Goal: Feedback & Contribution: Submit feedback/report problem

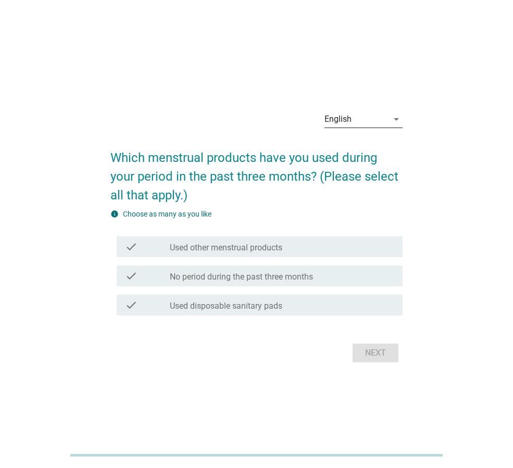
click at [373, 123] on div "English" at bounding box center [356, 119] width 64 height 17
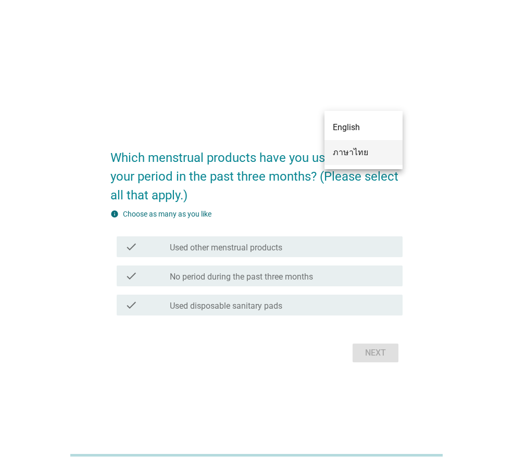
click at [361, 148] on div "ภาษาไทย" at bounding box center [363, 152] width 61 height 12
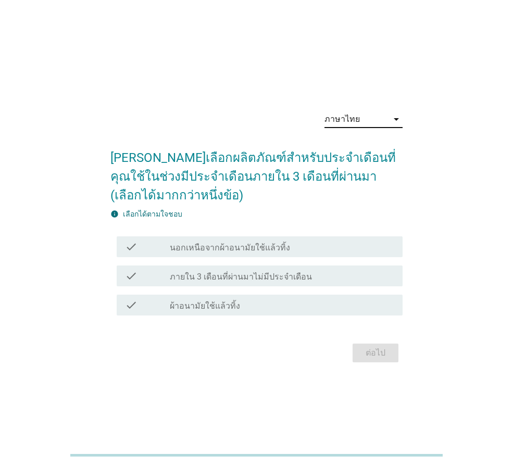
click at [244, 307] on div "check_box_outline_blank ผ้าอนามัยใช้แล้วทิ้ง" at bounding box center [282, 305] width 224 height 12
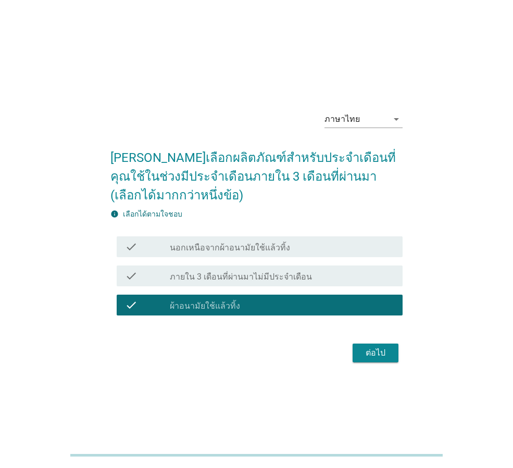
click at [370, 360] on button "ต่อไป" at bounding box center [376, 353] width 46 height 19
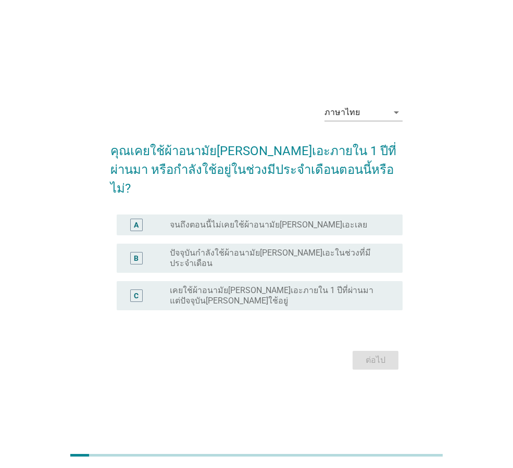
click at [257, 249] on label "ปัจจุบันกำลังใช้ผ้าอนามัย[PERSON_NAME]เอะในช่วงที่มีประจำเดือน" at bounding box center [278, 258] width 216 height 21
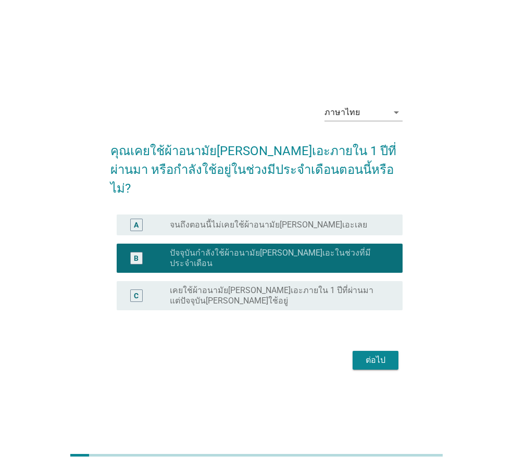
click at [378, 354] on div "ต่อไป" at bounding box center [375, 360] width 29 height 12
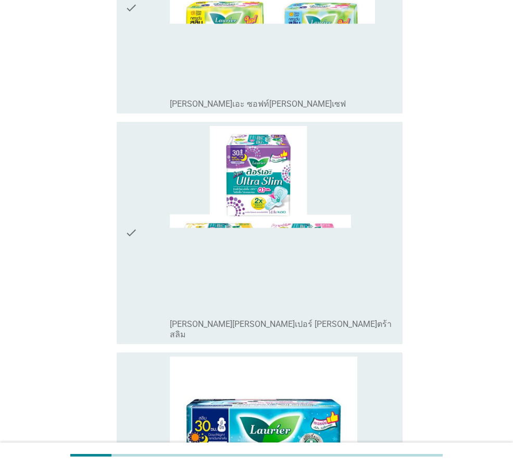
scroll to position [260, 0]
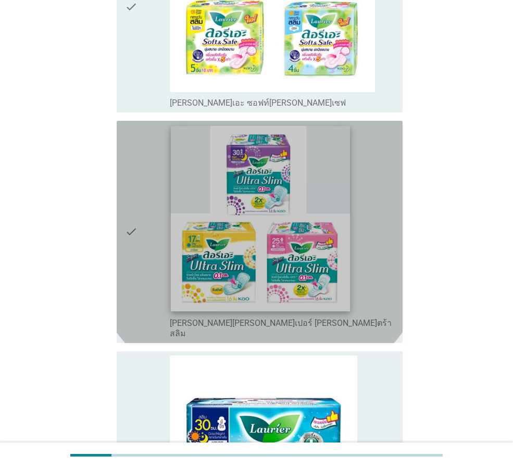
click at [261, 182] on img at bounding box center [261, 218] width 180 height 185
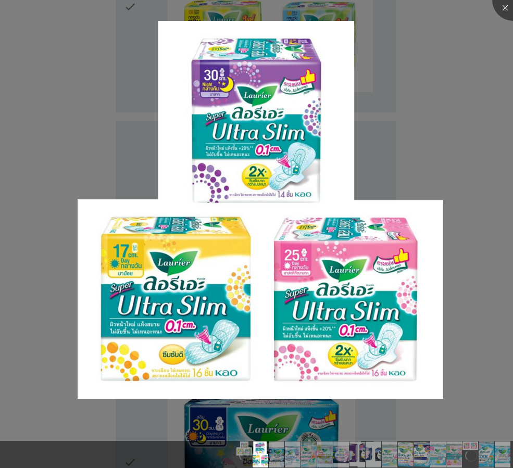
click at [469, 264] on div at bounding box center [256, 234] width 513 height 468
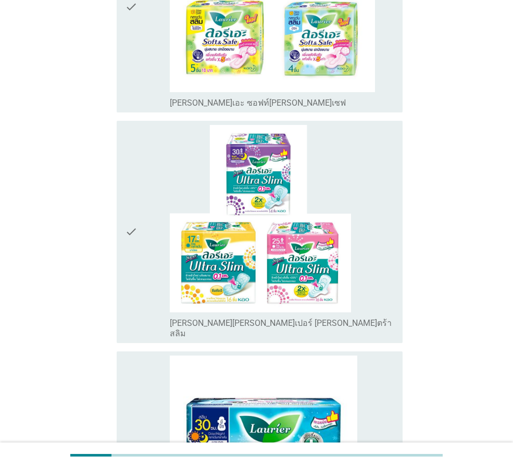
click at [131, 207] on icon "check" at bounding box center [131, 232] width 12 height 214
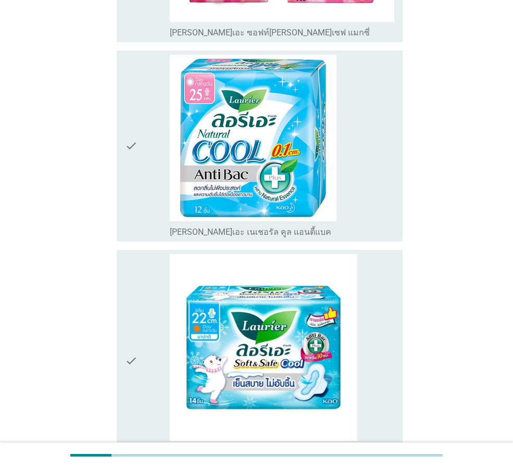
scroll to position [2718, 0]
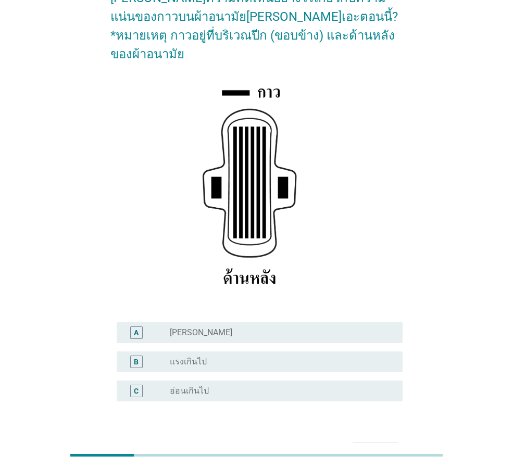
scroll to position [104, 0]
click at [277, 327] on div "radio_button_unchecked [PERSON_NAME]" at bounding box center [278, 332] width 216 height 10
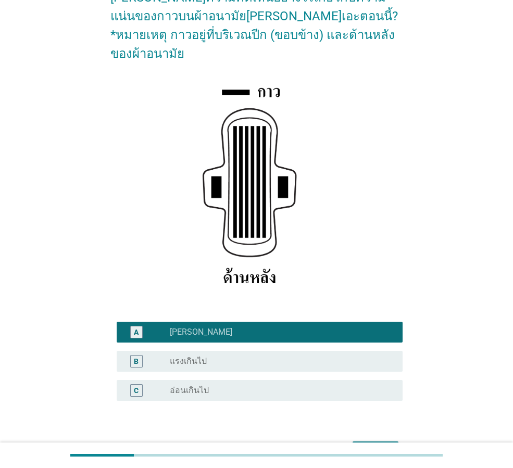
click at [367, 445] on div "ต่อไป" at bounding box center [375, 451] width 29 height 12
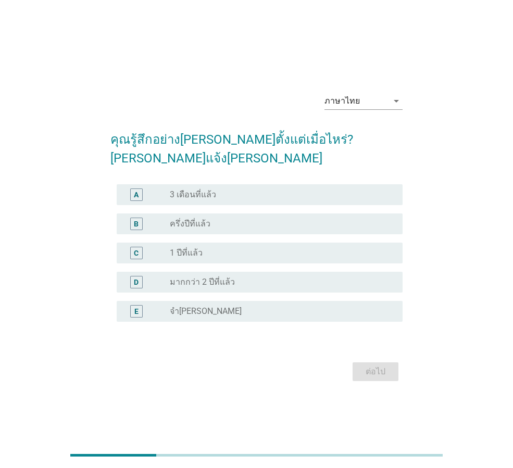
click at [211, 277] on label "มากกว่า 2 ปีที่แล้ว" at bounding box center [202, 282] width 65 height 10
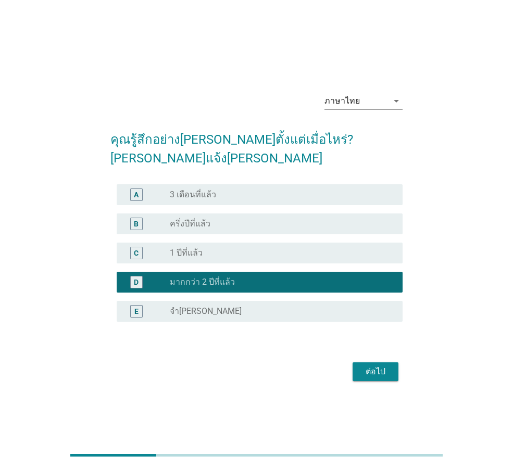
click at [386, 373] on div "ต่อไป" at bounding box center [256, 371] width 292 height 25
click at [386, 369] on button "ต่อไป" at bounding box center [376, 371] width 46 height 19
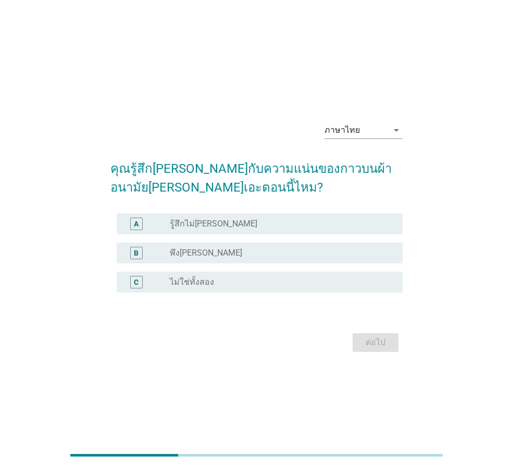
click at [244, 254] on div "radio_button_unchecked พึง[PERSON_NAME]" at bounding box center [278, 253] width 216 height 10
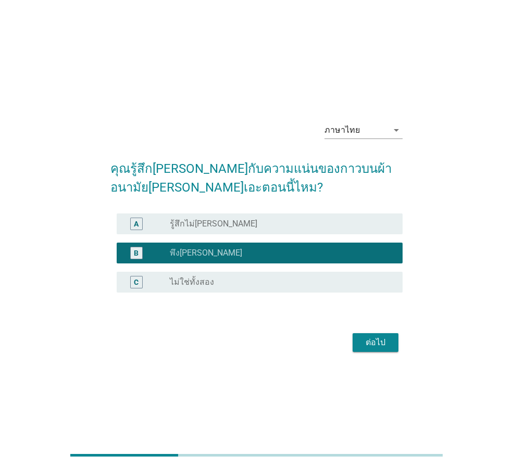
click at [367, 337] on div "ต่อไป" at bounding box center [375, 342] width 29 height 12
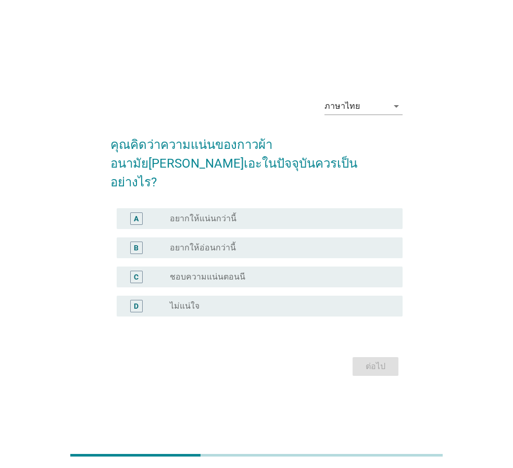
click at [215, 214] on label "อยากให้แน่นกว่านี้" at bounding box center [203, 219] width 67 height 10
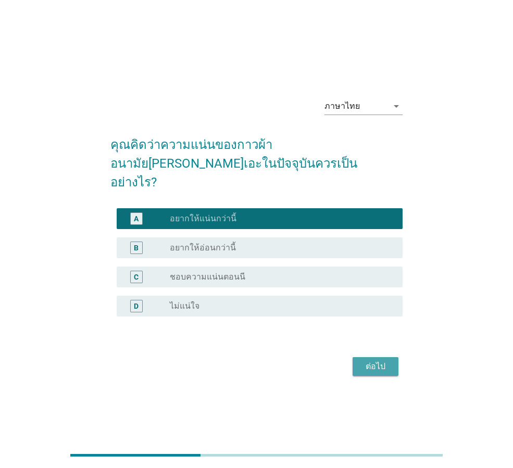
click at [374, 366] on button "ต่อไป" at bounding box center [376, 366] width 46 height 19
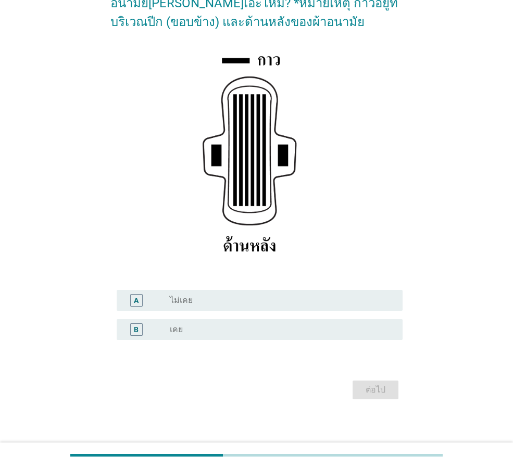
scroll to position [123, 0]
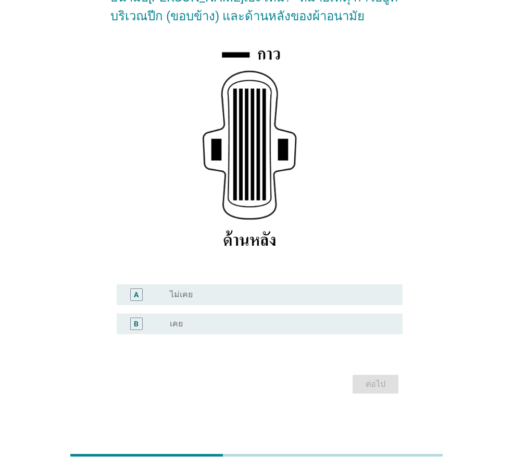
click at [223, 319] on div "radio_button_unchecked เคย" at bounding box center [278, 324] width 216 height 10
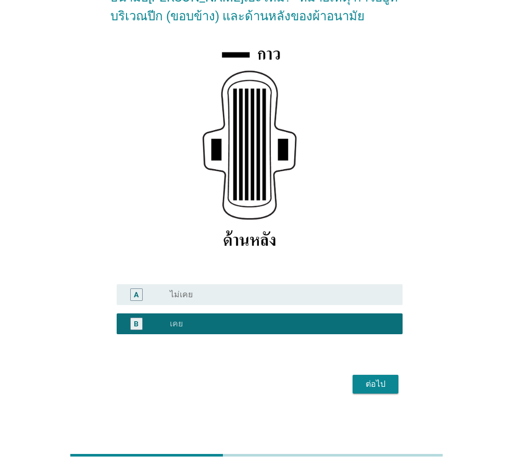
click at [378, 375] on button "ต่อไป" at bounding box center [376, 384] width 46 height 19
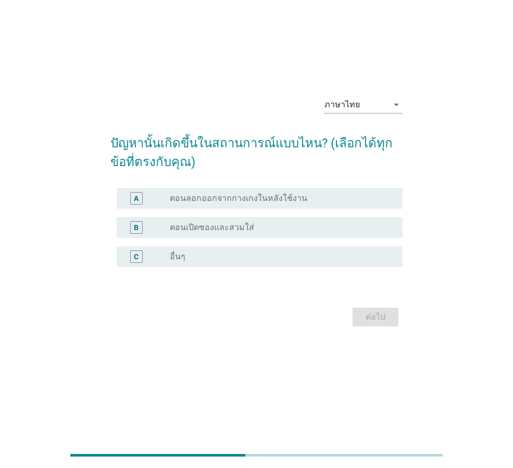
scroll to position [0, 0]
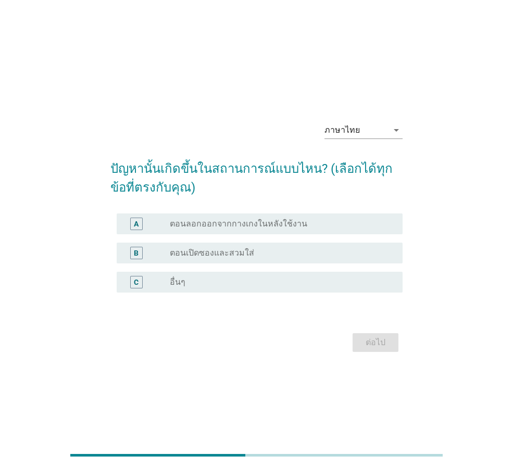
click at [282, 219] on label "ตอนลอกออกจากกางเกงในหลังใช้งาน" at bounding box center [238, 224] width 137 height 10
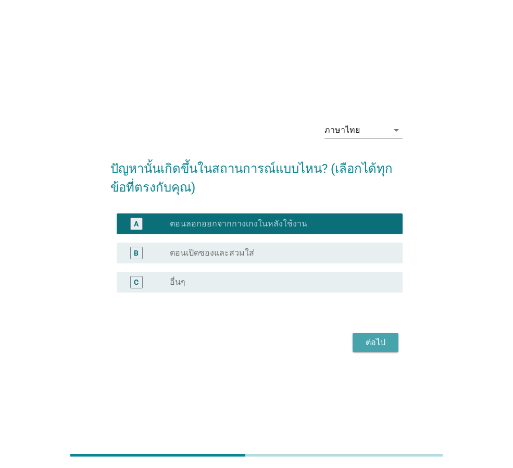
click at [374, 349] on button "ต่อไป" at bounding box center [376, 342] width 46 height 19
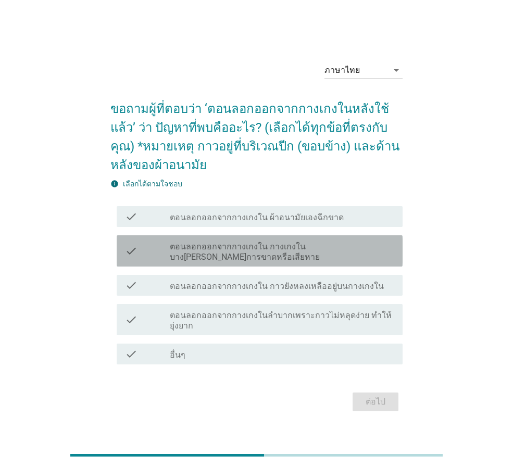
drag, startPoint x: 184, startPoint y: 250, endPoint x: 195, endPoint y: 216, distance: 36.1
click at [184, 249] on label "ตอนลอกออกจากกางเกงใน กางเกงในบาง[PERSON_NAME]การขาดหรือเสียหาย" at bounding box center [282, 252] width 224 height 21
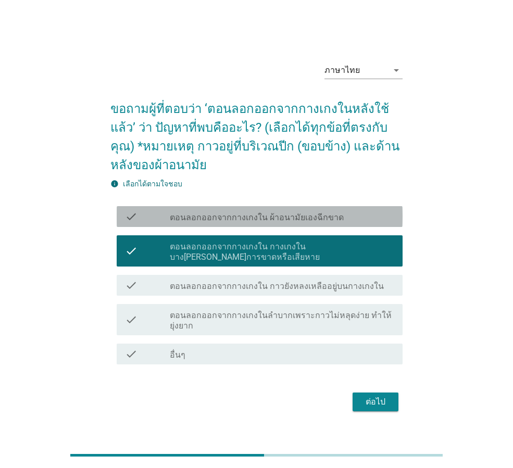
click at [195, 216] on label "ตอนลอกออกจากกางเกงใน ผ้าอนามัยเองฉีกขาด" at bounding box center [257, 217] width 174 height 10
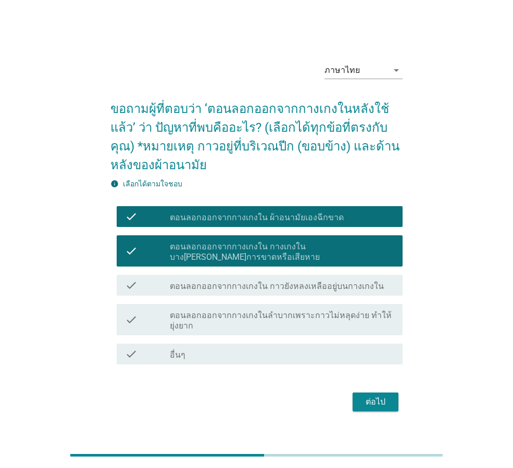
click at [388, 402] on div "ต่อไป" at bounding box center [375, 402] width 29 height 12
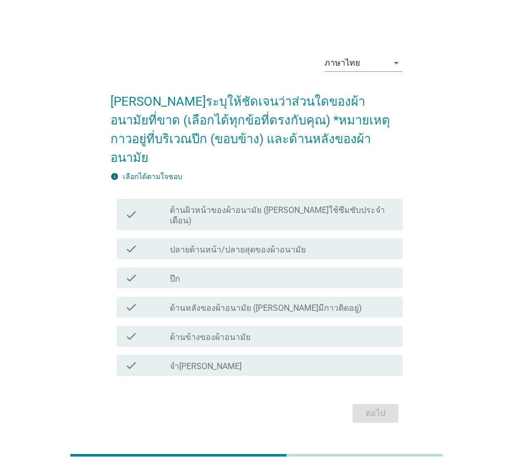
click at [222, 272] on div "check_box_outline_blank ปีก" at bounding box center [282, 278] width 224 height 12
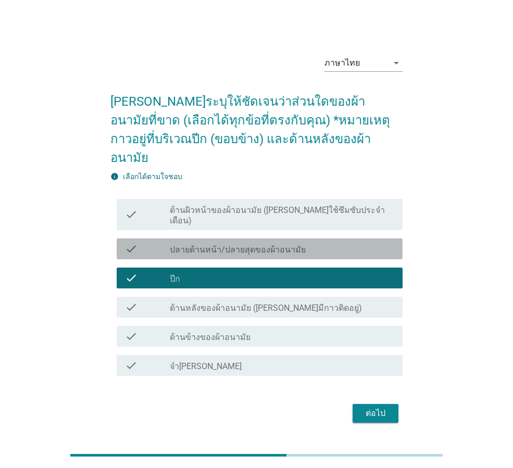
click at [226, 245] on label "ปลายด้านหน้า/ปลายสุดของผ้าอนามัย" at bounding box center [238, 250] width 136 height 10
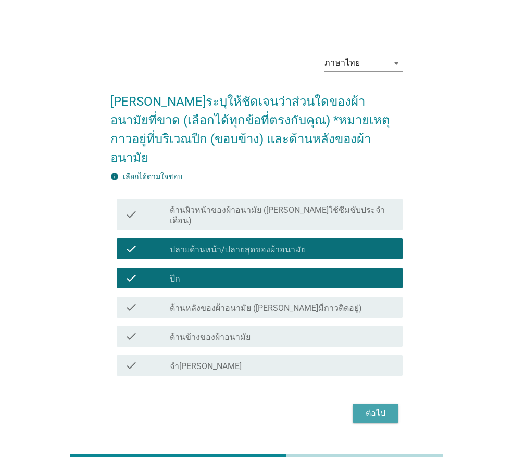
click at [384, 407] on div "ต่อไป" at bounding box center [375, 413] width 29 height 12
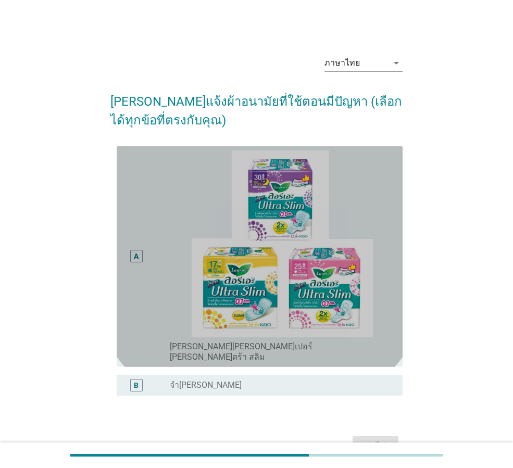
click at [136, 251] on div "A" at bounding box center [136, 256] width 5 height 11
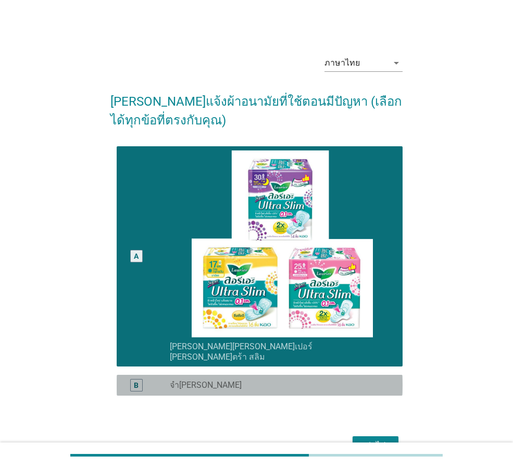
click at [137, 380] on div "B" at bounding box center [136, 385] width 5 height 11
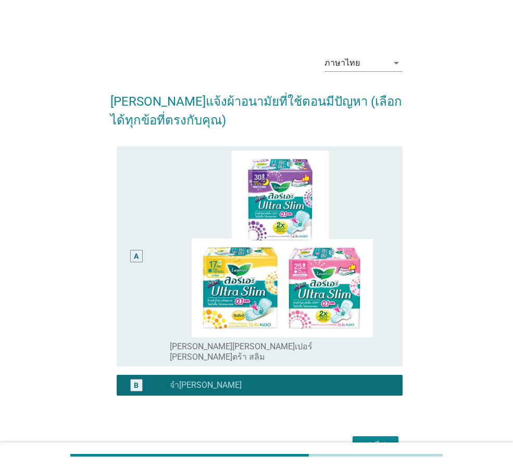
click at [379, 440] on div "ต่อไป" at bounding box center [375, 446] width 29 height 12
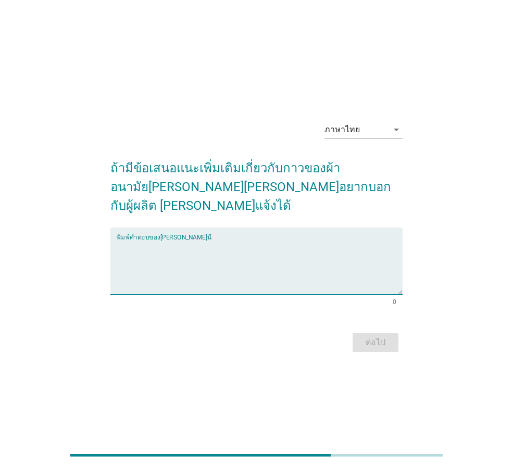
click at [220, 251] on textarea "พิมพ์คำตอบของคุณ ที่นี่" at bounding box center [260, 267] width 286 height 55
type textarea "ตรงปีกควรเยอะกว่านี้หน่อย"
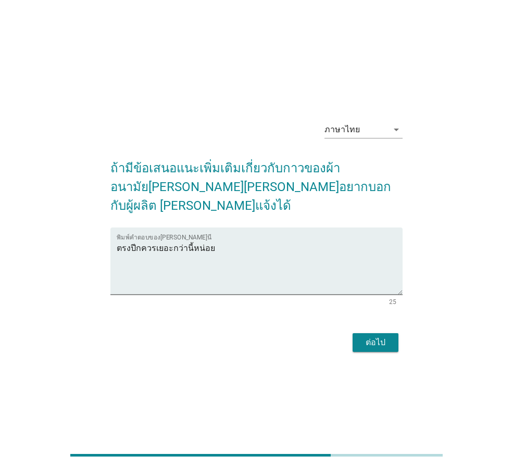
click at [381, 330] on div "ต่อไป" at bounding box center [256, 342] width 292 height 25
click at [387, 336] on div "ต่อไป" at bounding box center [375, 342] width 29 height 12
